Goal: Download file/media

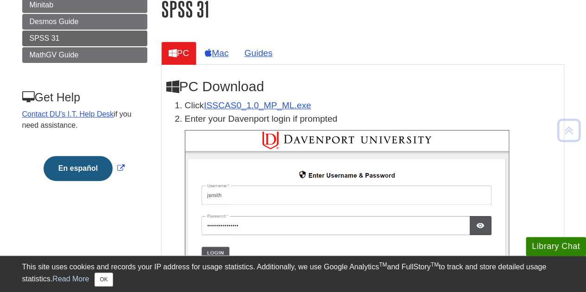
scroll to position [134, 0]
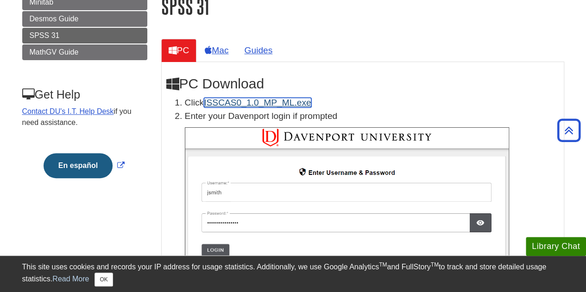
click at [279, 104] on link "ISSCAS0_1.0_MP_ML.exe" at bounding box center [257, 103] width 107 height 10
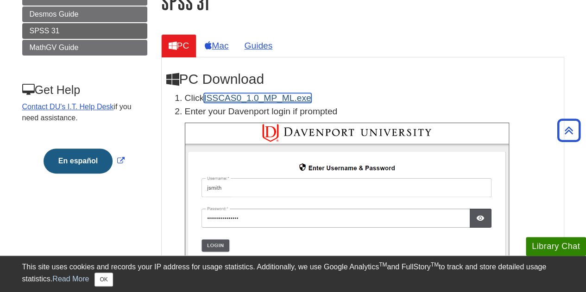
scroll to position [139, 0]
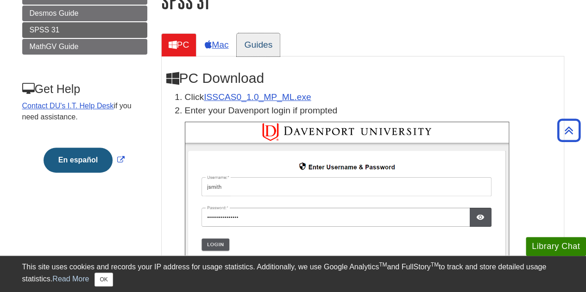
click at [261, 45] on link "Guides" at bounding box center [258, 44] width 43 height 23
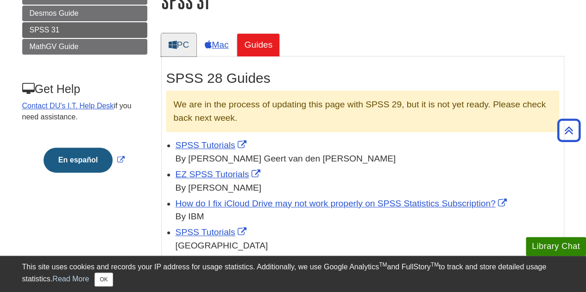
click at [180, 49] on link "PC" at bounding box center [179, 44] width 36 height 23
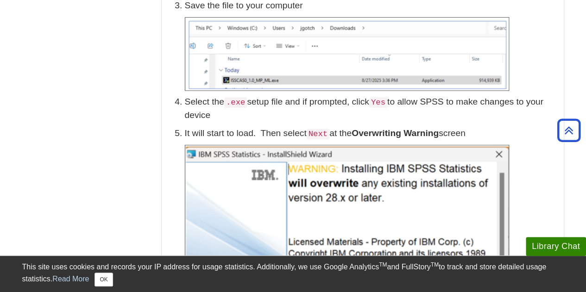
scroll to position [443, 0]
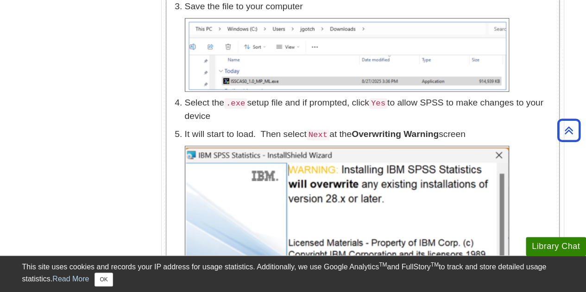
click at [547, 68] on p at bounding box center [372, 55] width 374 height 74
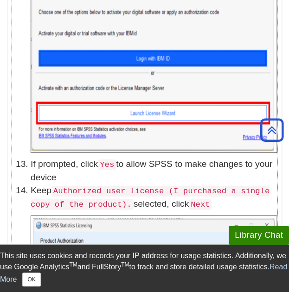
scroll to position [2412, 0]
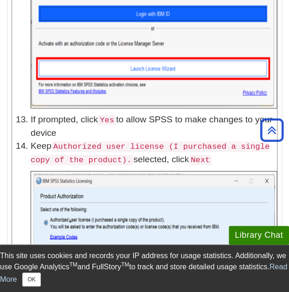
scroll to position [2453, 0]
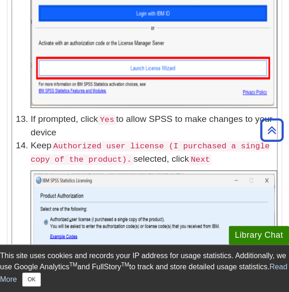
click at [93, 141] on code "Authorized user license (I purchased a single copy of the product)." at bounding box center [150, 153] width 239 height 24
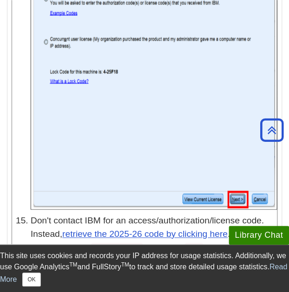
scroll to position [2678, 0]
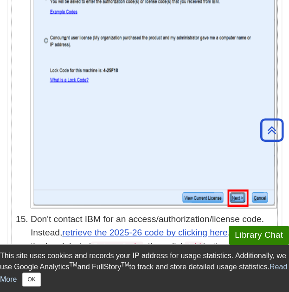
click at [91, 114] on img at bounding box center [154, 77] width 246 height 262
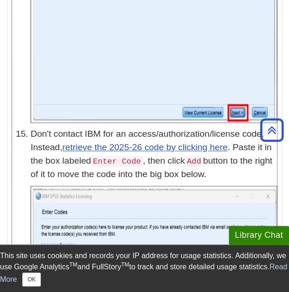
scroll to position [2778, 0]
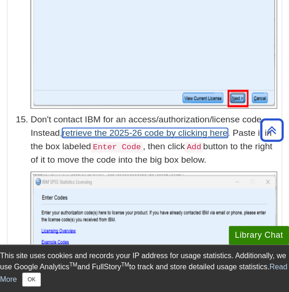
click at [100, 131] on link "retrieve the 2025-26 code by clicking here" at bounding box center [144, 133] width 165 height 10
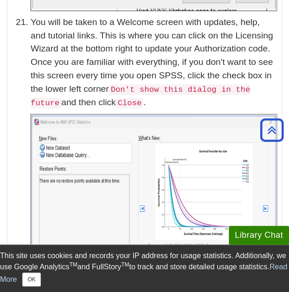
scroll to position [4294, 0]
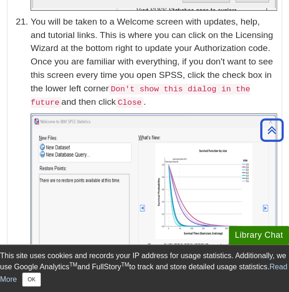
click at [39, 89] on p "You will be taken to a Welcome screen with updates, help, and tutorial links. T…" at bounding box center [154, 62] width 246 height 94
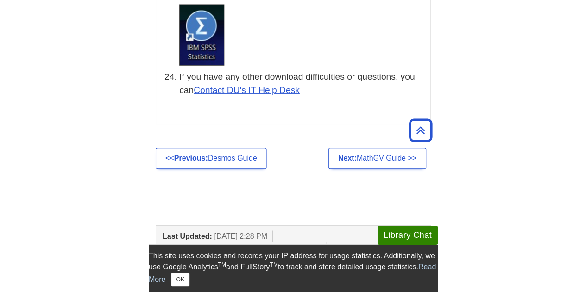
scroll to position [4801, 0]
